Goal: Information Seeking & Learning: Understand process/instructions

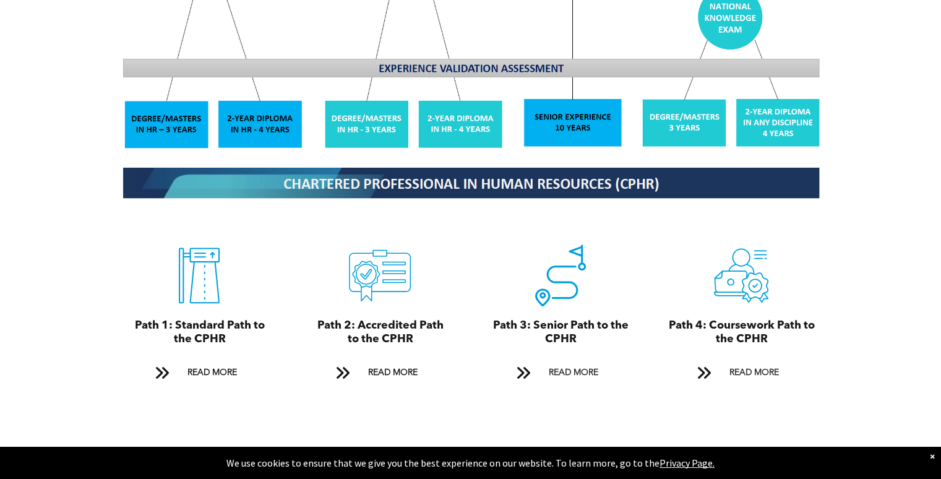
scroll to position [1253, 0]
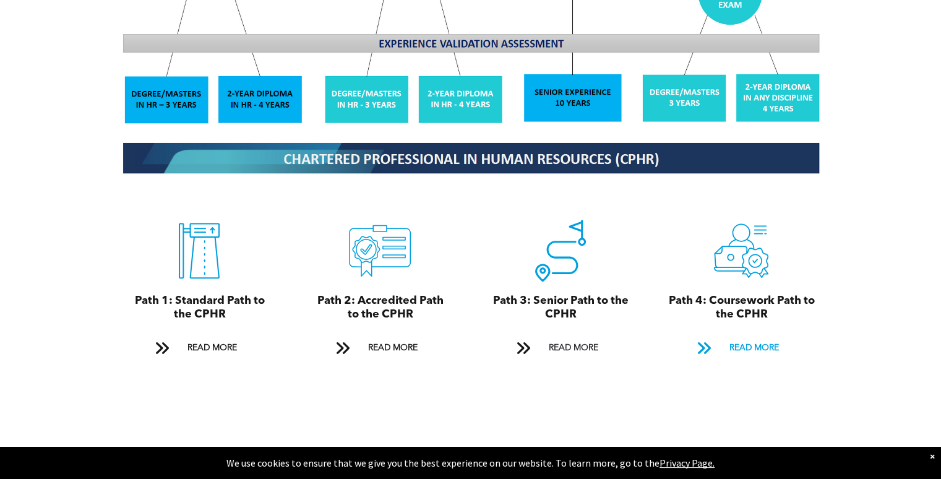
click at [710, 340] on span at bounding box center [703, 348] width 16 height 17
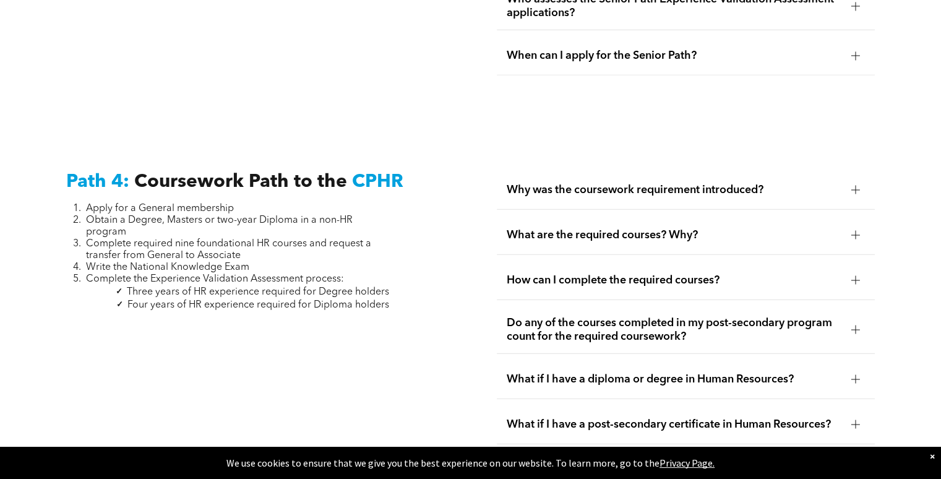
scroll to position [3506, 0]
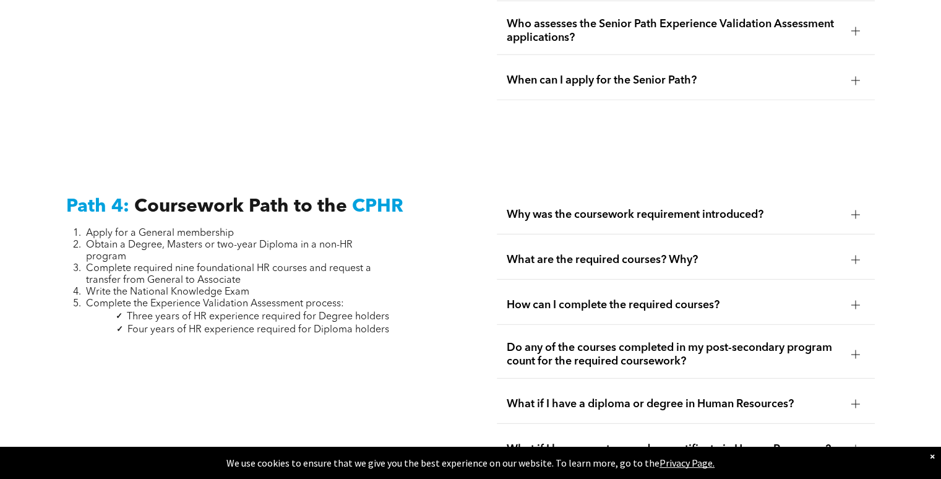
click at [857, 210] on div at bounding box center [855, 214] width 9 height 9
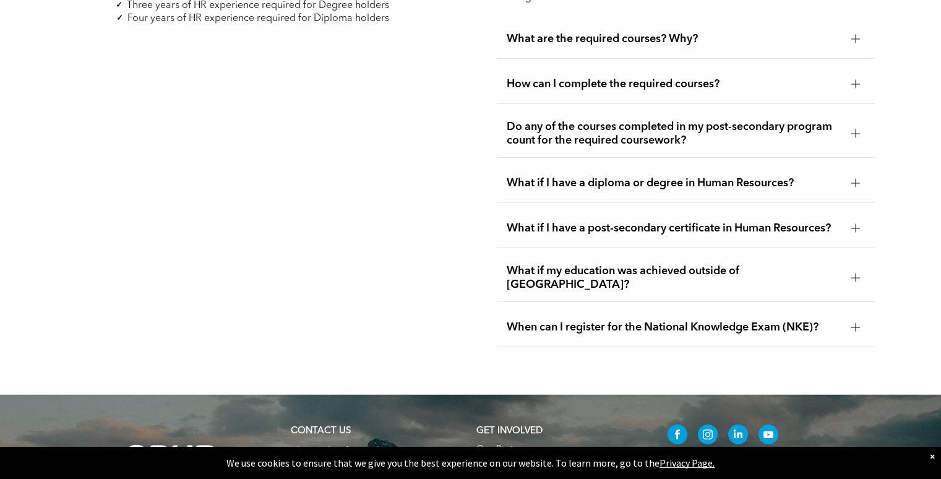
scroll to position [3828, 0]
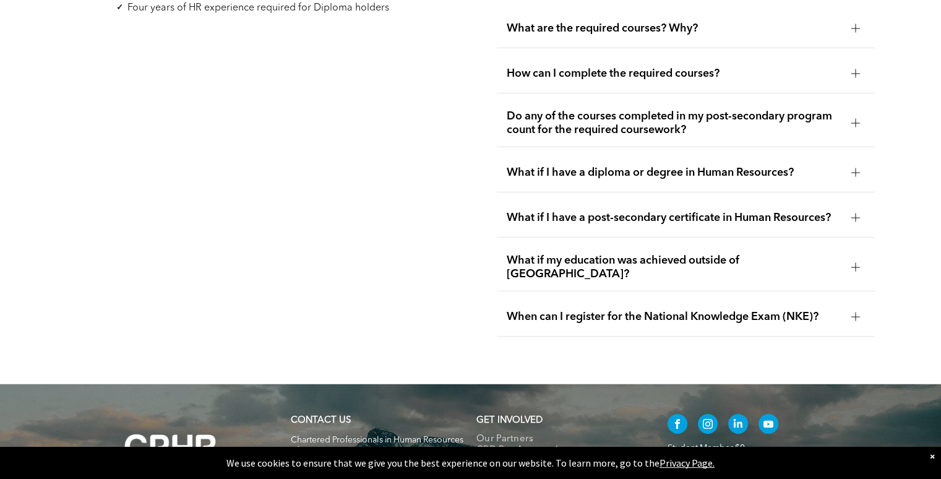
click at [855, 263] on div at bounding box center [855, 267] width 1 height 9
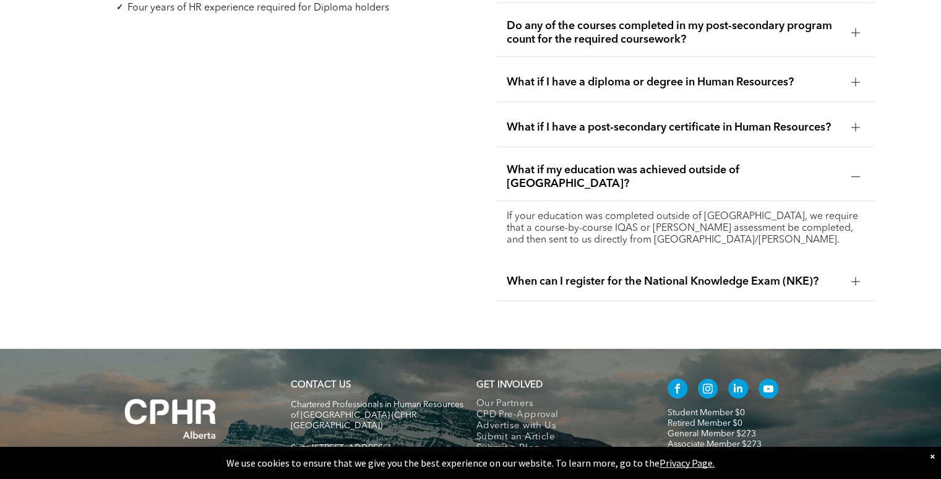
click at [855, 277] on div at bounding box center [855, 281] width 1 height 9
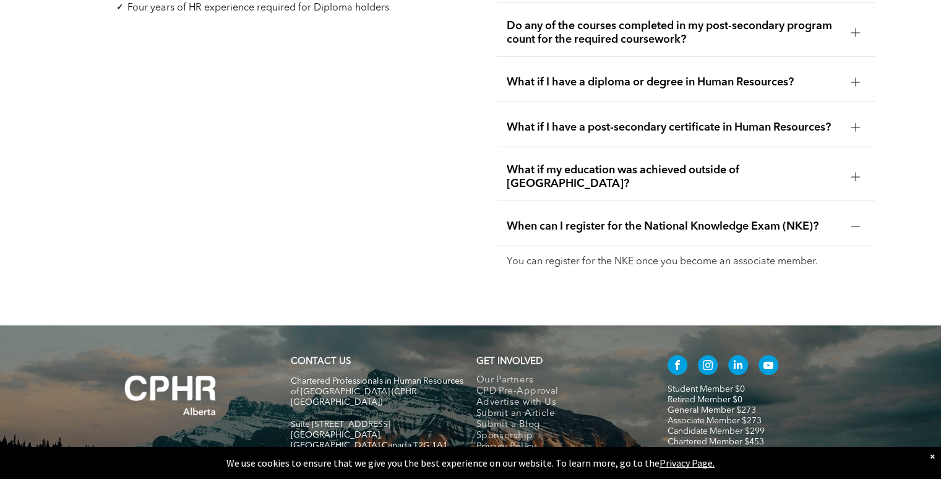
click at [851, 73] on div at bounding box center [855, 82] width 19 height 19
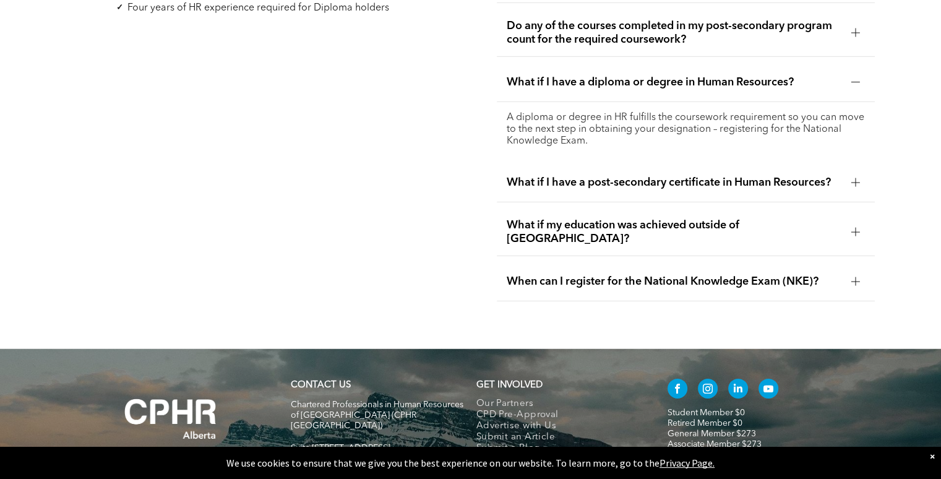
click at [851, 73] on div at bounding box center [855, 82] width 19 height 19
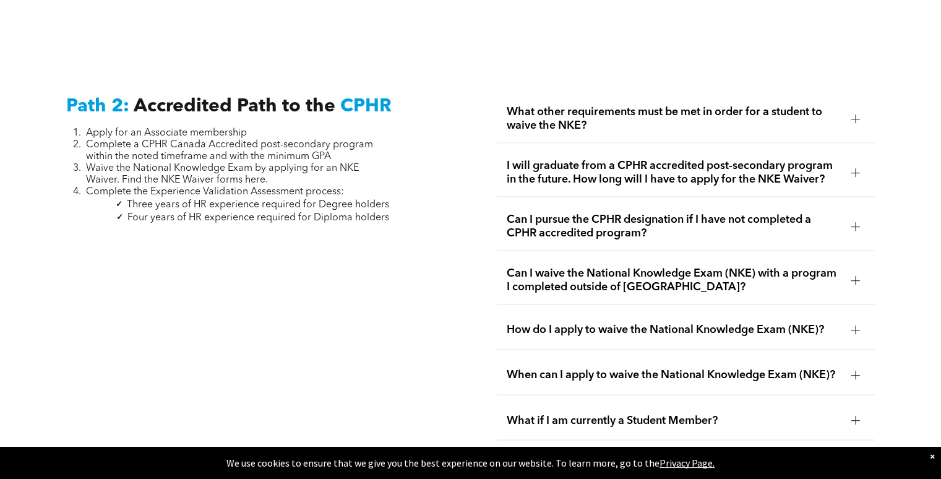
scroll to position [1882, 0]
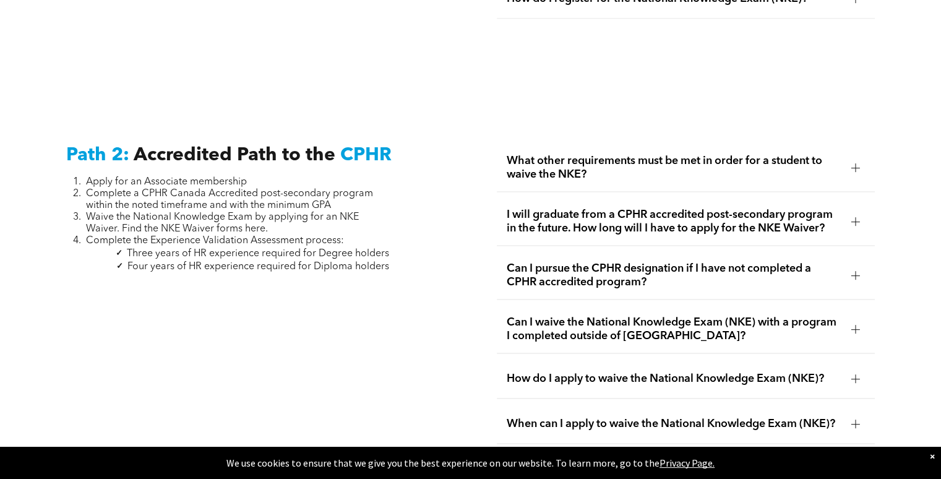
click at [855, 163] on div at bounding box center [855, 167] width 1 height 9
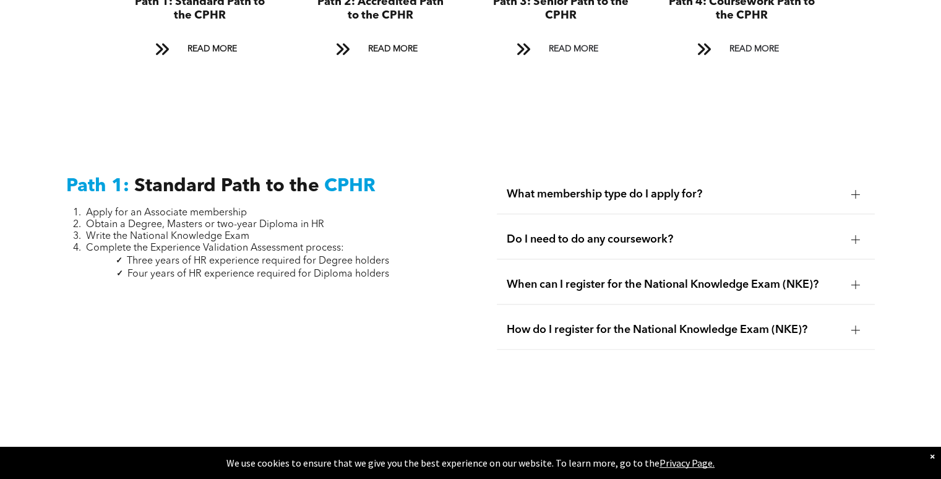
scroll to position [1528, 0]
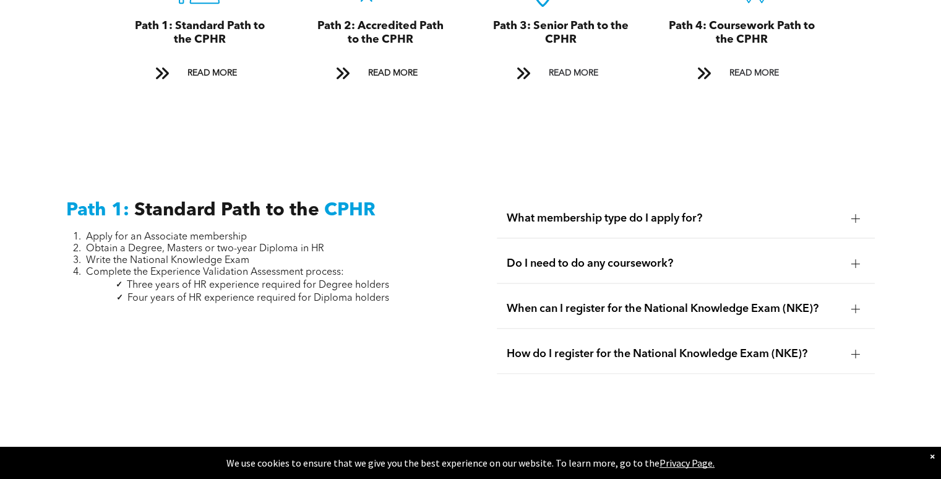
click at [855, 214] on div at bounding box center [855, 218] width 1 height 9
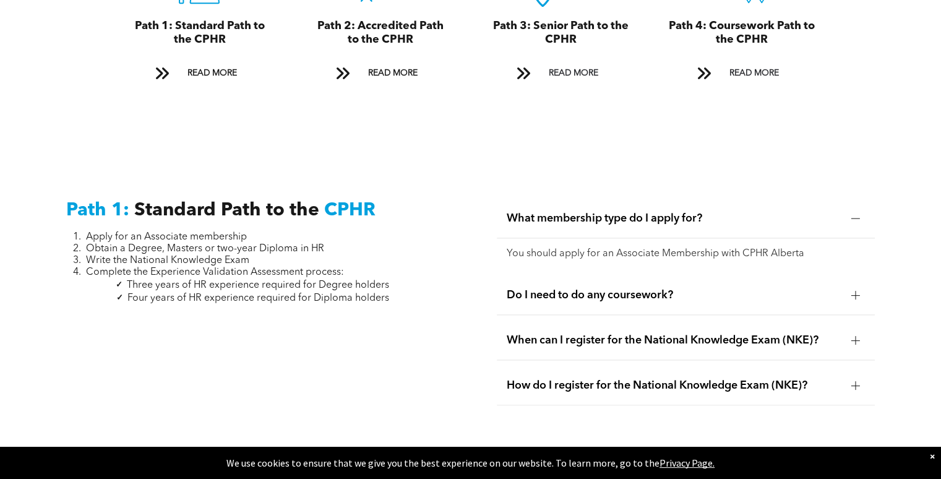
click at [852, 294] on div at bounding box center [855, 294] width 9 height 1
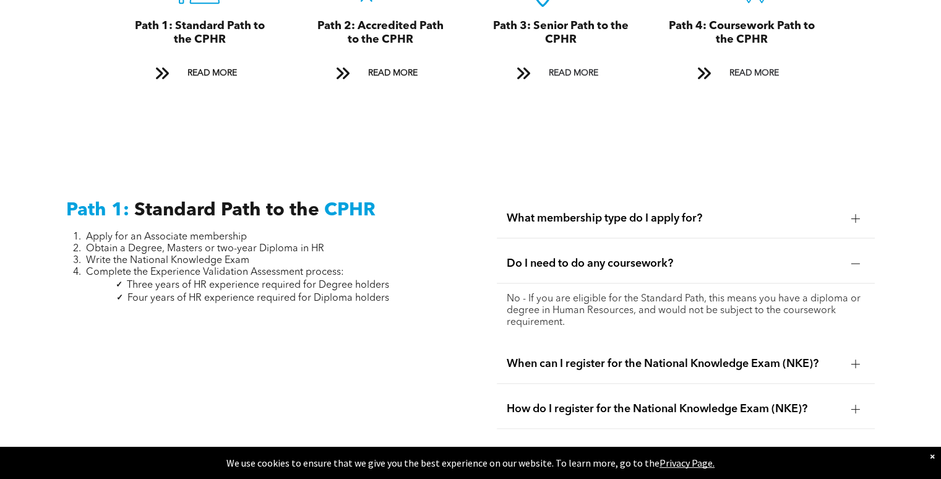
click at [852, 359] on div at bounding box center [855, 363] width 9 height 9
